Goal: Task Accomplishment & Management: Manage account settings

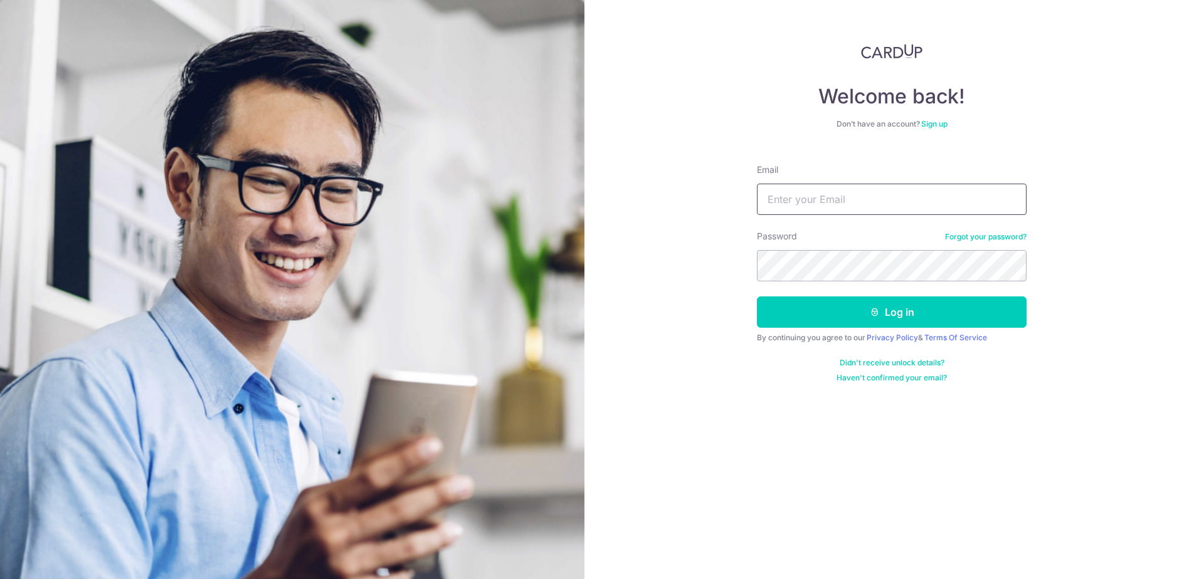
click at [818, 198] on input "Email" at bounding box center [892, 199] width 270 height 31
type input "[EMAIL_ADDRESS][DOMAIN_NAME]"
click at [757, 297] on button "Log in" at bounding box center [892, 312] width 270 height 31
